Goal: Contribute content

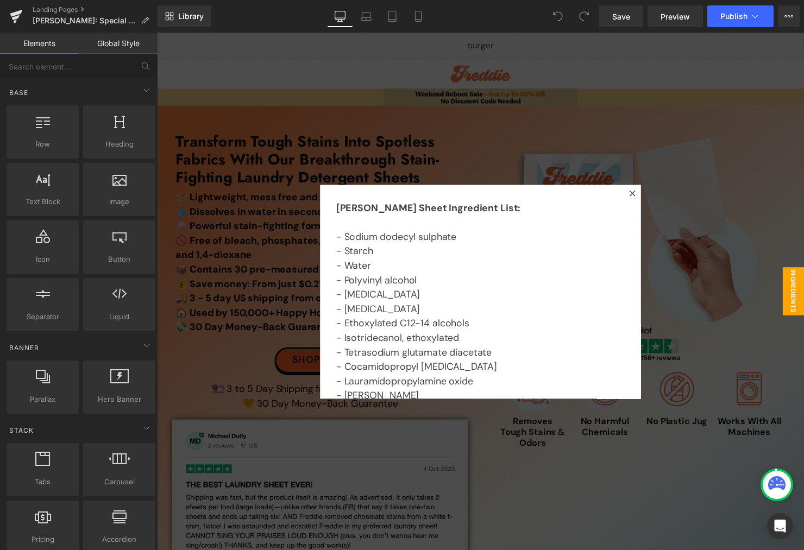
click at [611, 95] on div at bounding box center [486, 296] width 658 height 527
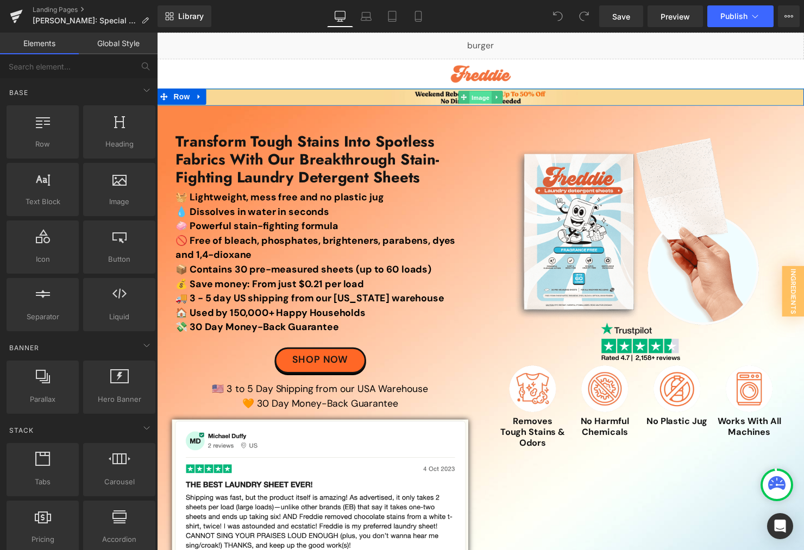
click at [484, 93] on span "Image" at bounding box center [485, 98] width 23 height 13
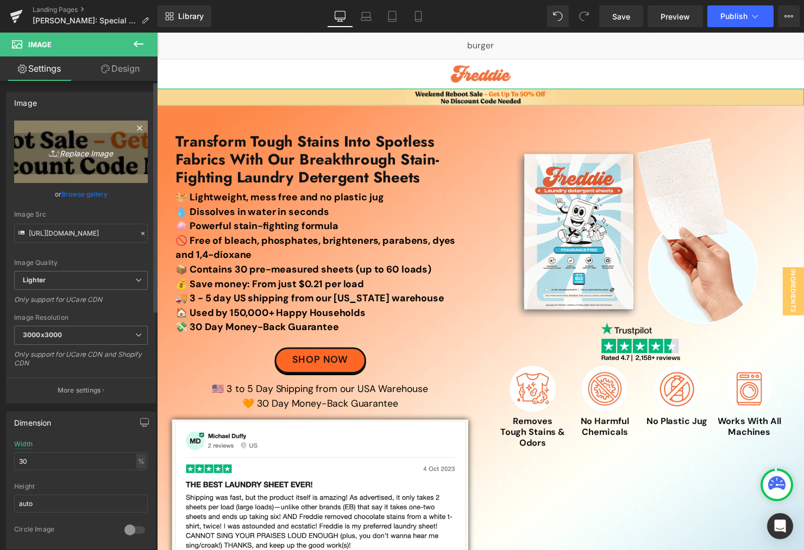
click at [82, 152] on icon "Replace Image" at bounding box center [80, 152] width 87 height 14
type input "C:\fakepath\National [DATE] Sale Top Banner.jpg"
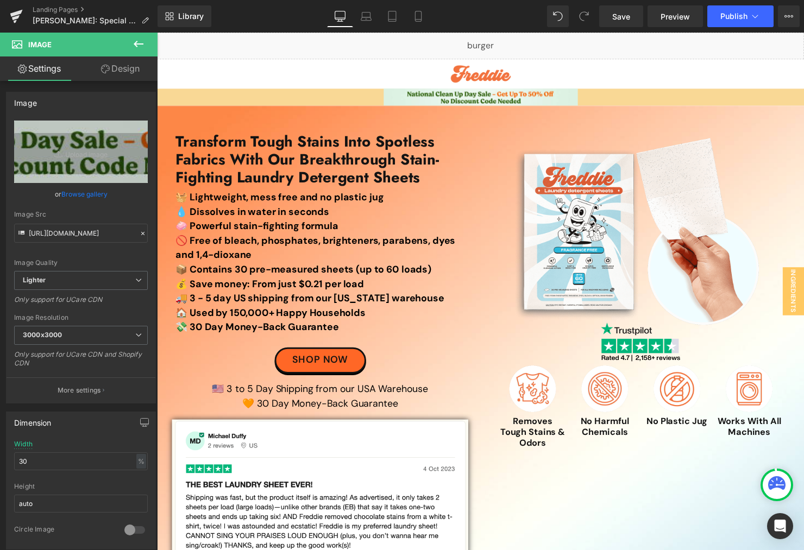
click at [482, 10] on div "Library Desktop Desktop Laptop Tablet Mobile Save Preview Publish Scheduled Vie…" at bounding box center [481, 16] width 647 height 22
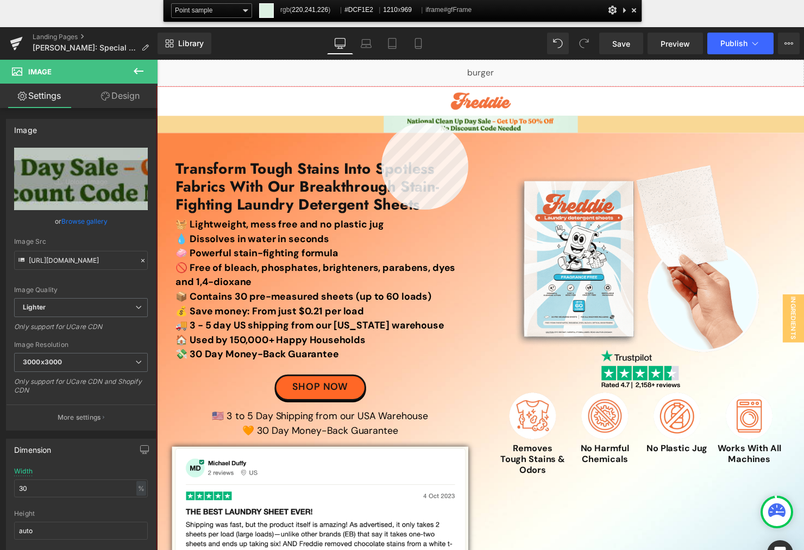
click at [381, 122] on div at bounding box center [486, 350] width 658 height 527
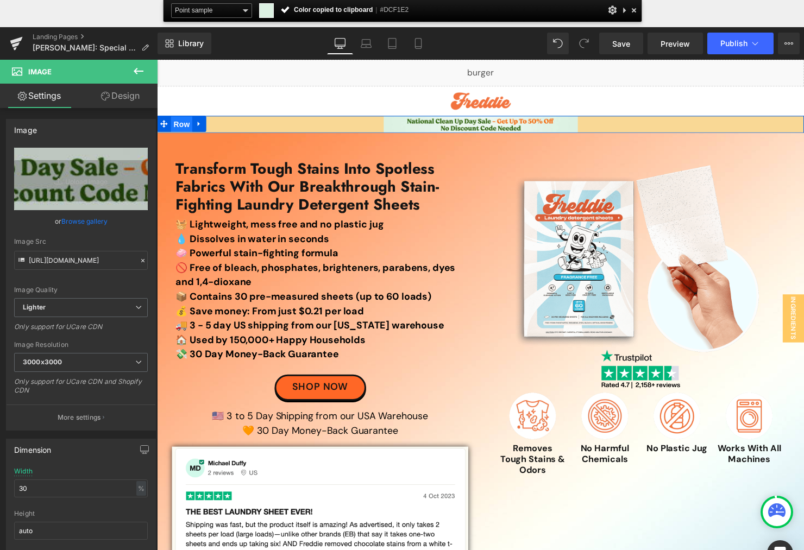
click at [185, 126] on span "Row" at bounding box center [182, 125] width 22 height 16
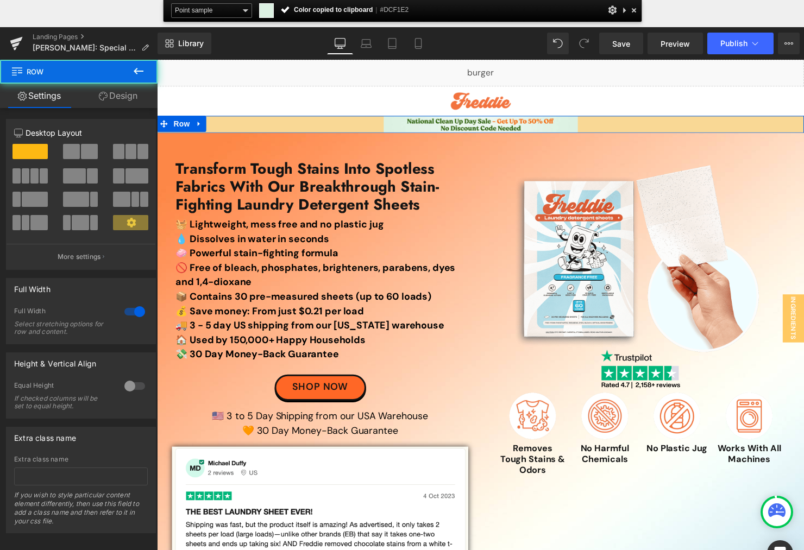
click at [121, 92] on link "Design" at bounding box center [118, 96] width 79 height 24
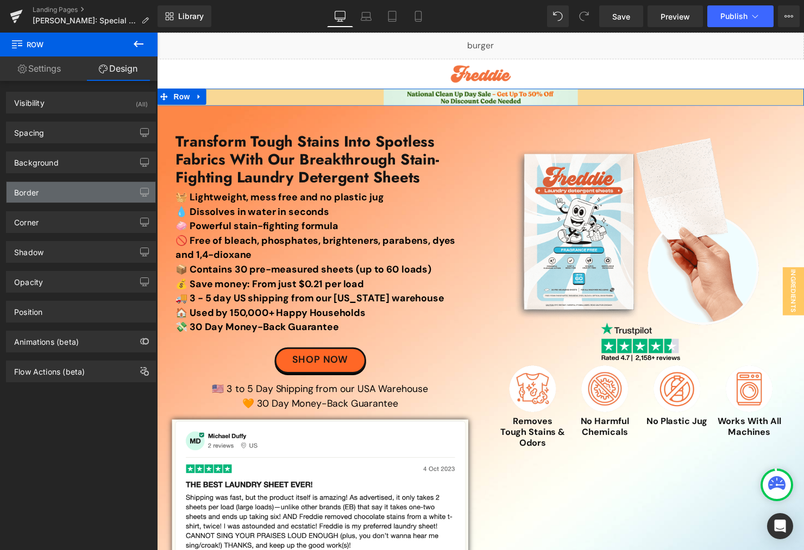
click at [90, 185] on div "Border" at bounding box center [81, 192] width 149 height 21
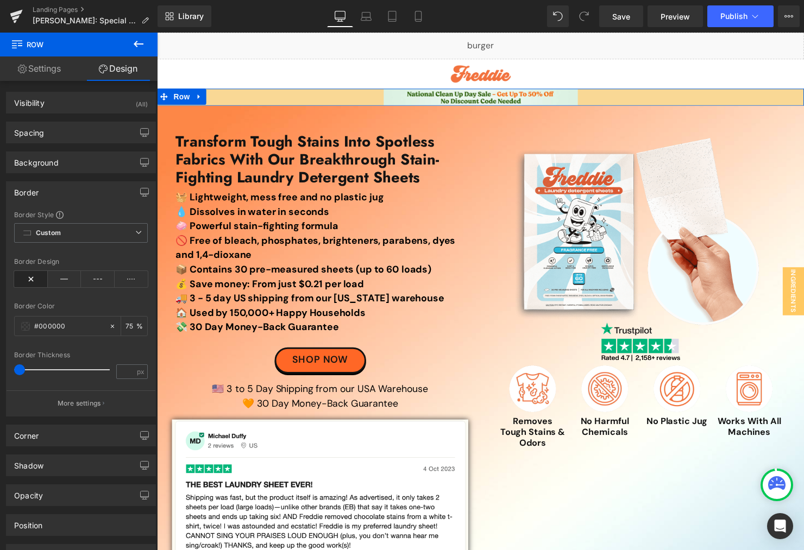
click at [62, 194] on div "Border" at bounding box center [81, 192] width 149 height 21
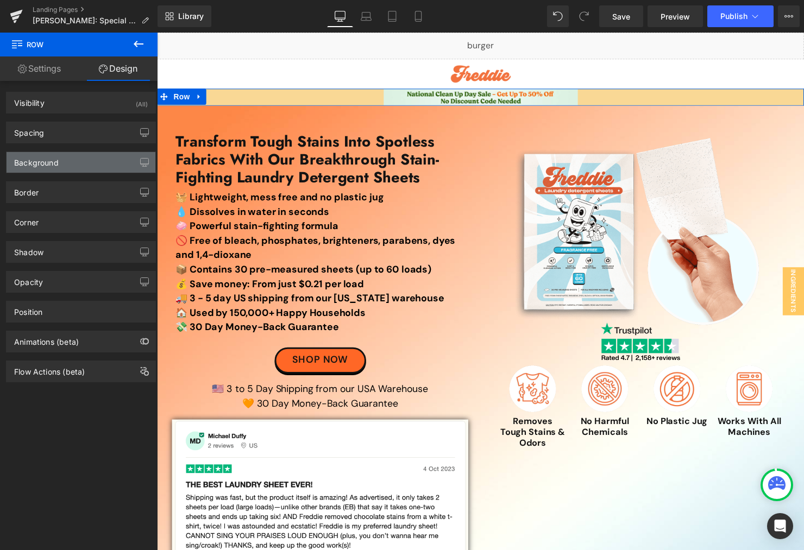
click at [77, 164] on div "Background" at bounding box center [81, 162] width 149 height 21
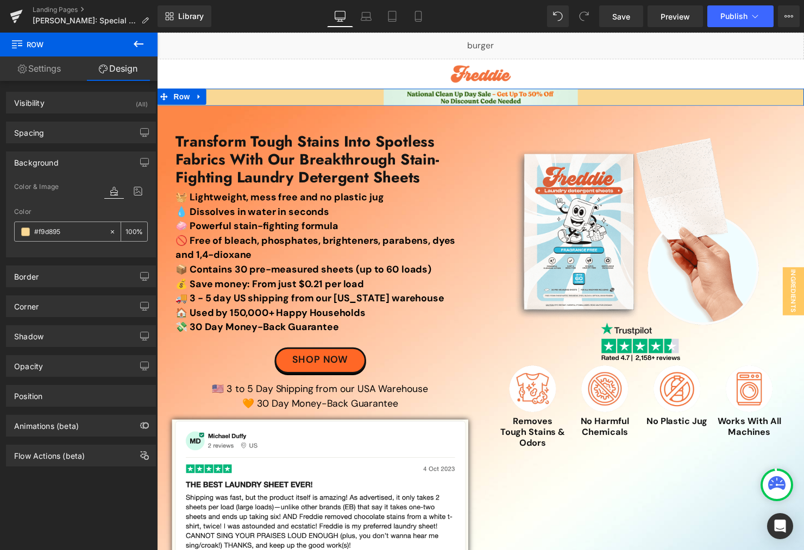
click at [74, 231] on input "text" at bounding box center [69, 232] width 70 height 12
paste input "DCF1E2"
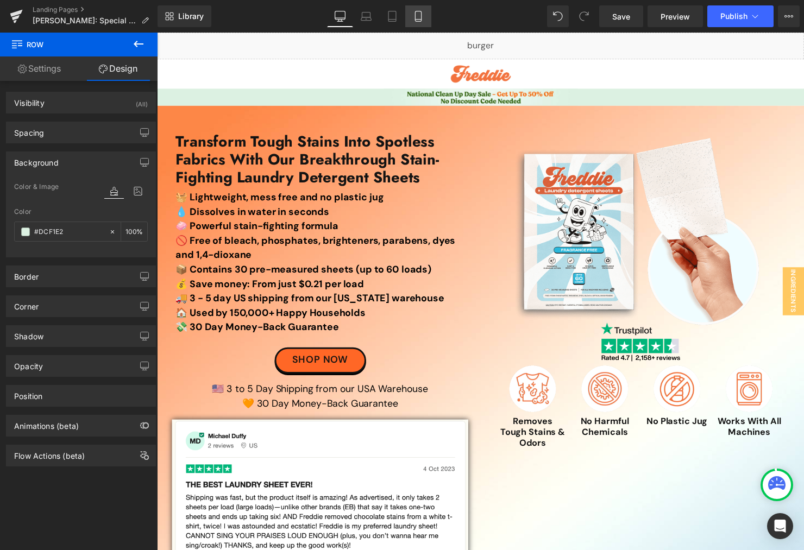
type input "#DCF1E2"
click at [420, 24] on link "Mobile" at bounding box center [418, 16] width 26 height 22
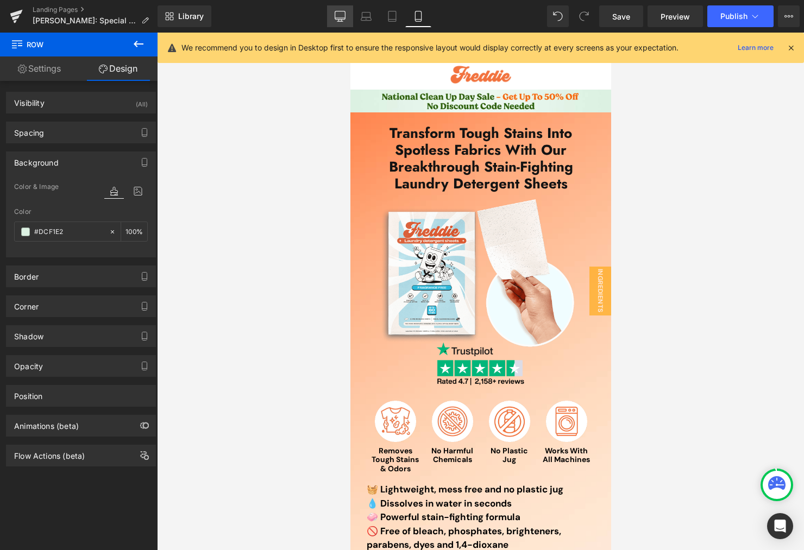
click at [339, 15] on icon at bounding box center [340, 16] width 11 height 11
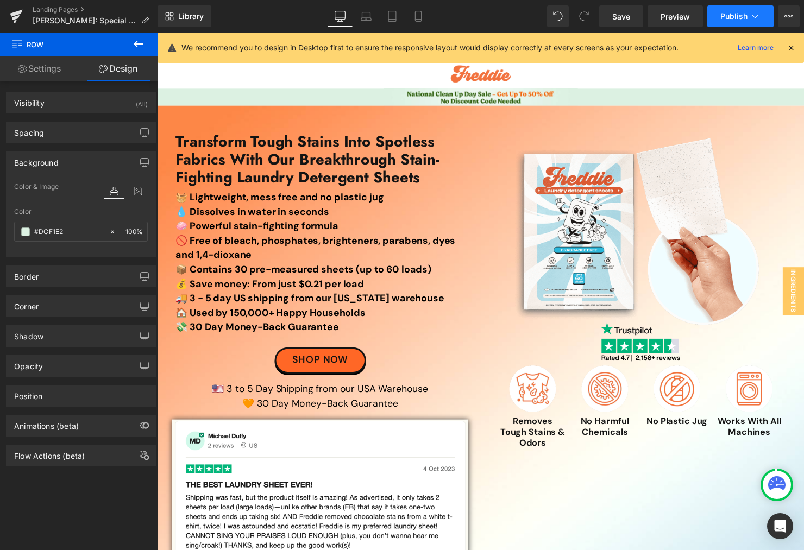
click at [723, 18] on span "Publish" at bounding box center [734, 16] width 27 height 9
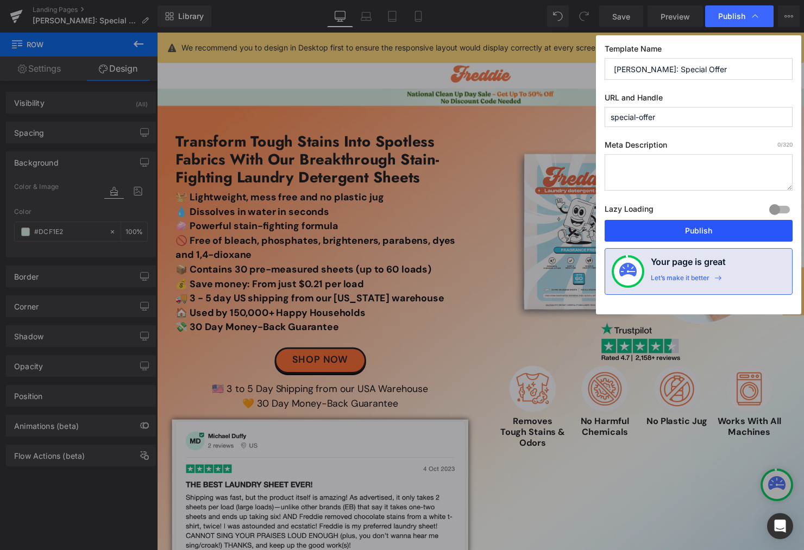
click at [669, 224] on button "Publish" at bounding box center [699, 231] width 188 height 22
